Goal: Information Seeking & Learning: Compare options

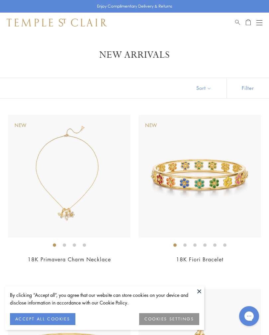
click at [201, 291] on button at bounding box center [199, 291] width 10 height 10
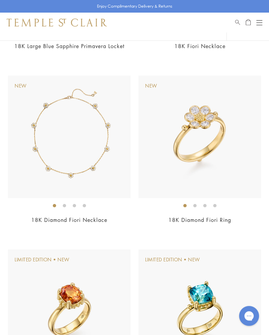
scroll to position [2322, 0]
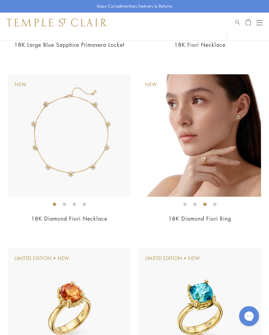
click at [216, 155] on img at bounding box center [202, 135] width 122 height 122
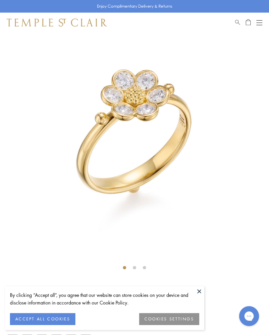
scroll to position [29, 0]
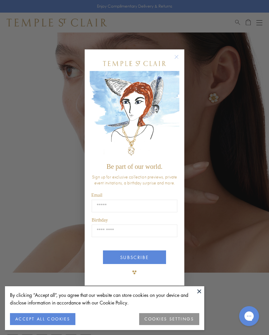
click at [178, 56] on circle "Close dialog" at bounding box center [176, 57] width 8 height 8
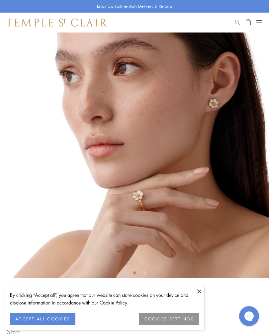
scroll to position [17, 0]
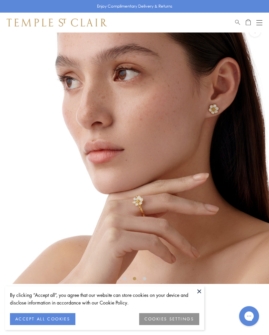
click at [200, 291] on button at bounding box center [199, 291] width 10 height 10
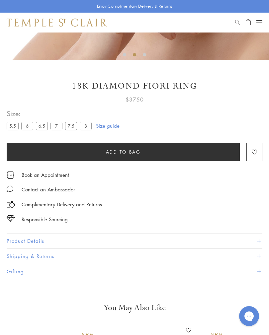
scroll to position [241, 0]
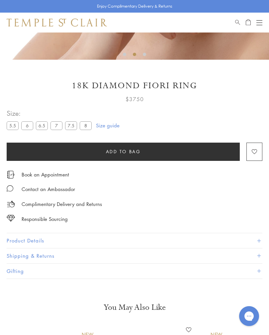
click at [90, 128] on label "8" at bounding box center [86, 125] width 12 height 8
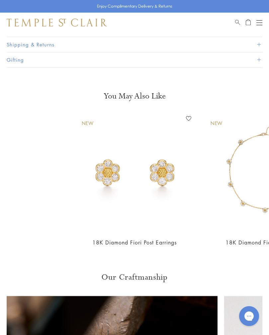
scroll to position [453, 0]
click at [139, 234] on div "New 18K Diamond Fiori Post Earrings Add to Wishlist $5,750" at bounding box center [134, 184] width 119 height 142
click at [124, 238] on link "18K Diamond Fiori Post Earrings" at bounding box center [134, 241] width 84 height 7
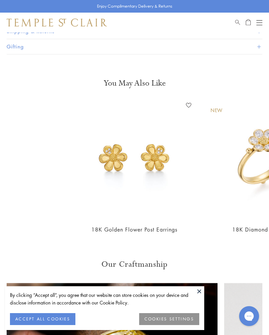
scroll to position [435, 0]
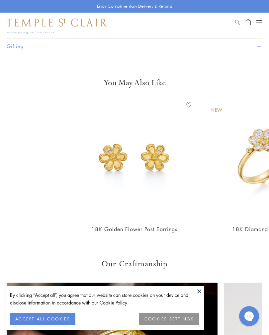
click at [138, 228] on link "18K Golden Flower Post Earrings" at bounding box center [134, 228] width 86 height 7
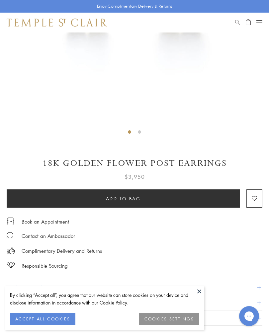
scroll to position [187, 0]
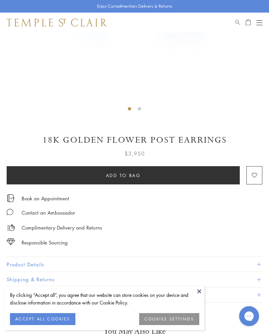
click at [201, 296] on button at bounding box center [199, 291] width 10 height 10
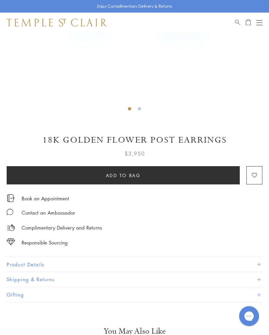
scroll to position [140, 0]
